Goal: Find specific fact: Find specific fact

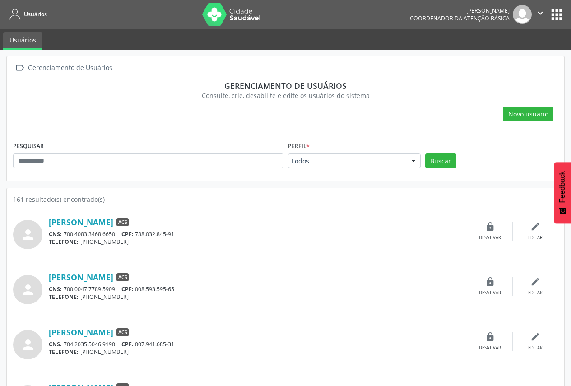
click at [417, 162] on div at bounding box center [414, 161] width 14 height 15
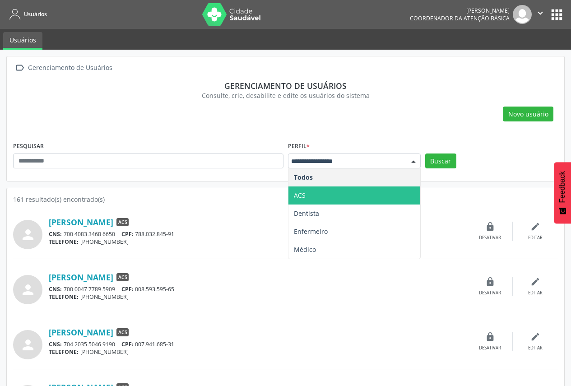
click at [382, 192] on span "ACS" at bounding box center [355, 196] width 132 height 18
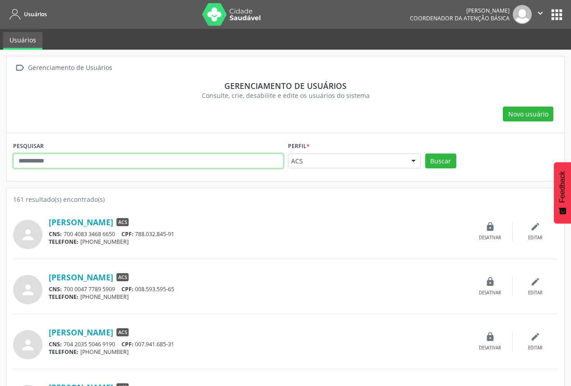
click at [200, 162] on input "text" at bounding box center [148, 161] width 271 height 15
click at [68, 159] on input "text" at bounding box center [148, 161] width 271 height 15
paste input "**********"
type input "**********"
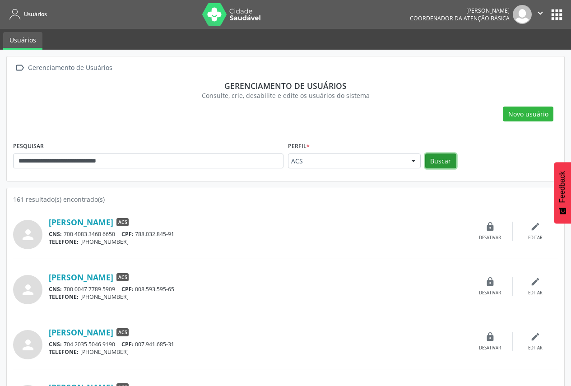
click at [450, 163] on button "Buscar" at bounding box center [440, 161] width 31 height 15
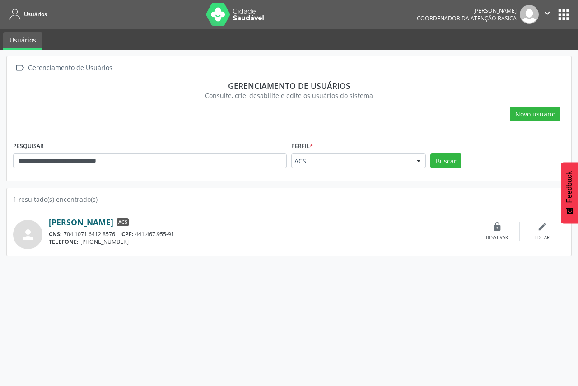
click at [113, 223] on link "[PERSON_NAME]" at bounding box center [81, 222] width 65 height 10
drag, startPoint x: 44, startPoint y: 222, endPoint x: 190, endPoint y: 212, distance: 146.2
click at [190, 212] on div "person [PERSON_NAME] ACS CNS: 704 1071 6412 8576 CPF: 441.467.955-91 TELEFONE: …" at bounding box center [289, 226] width 552 height 45
copy div "[PERSON_NAME]"
click at [113, 222] on link "[PERSON_NAME]" at bounding box center [81, 222] width 65 height 10
